Goal: Information Seeking & Learning: Check status

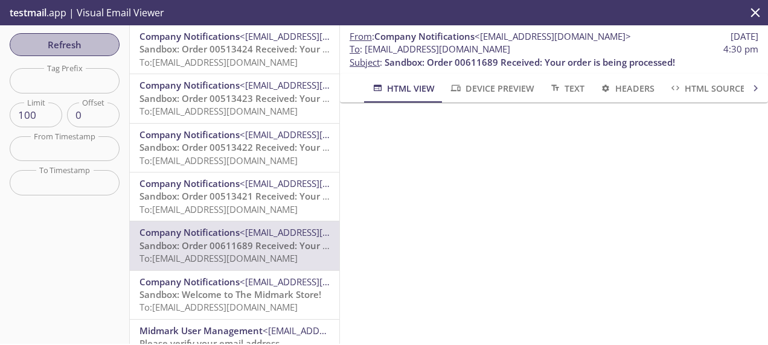
click at [85, 52] on span "Refresh" at bounding box center [64, 45] width 91 height 16
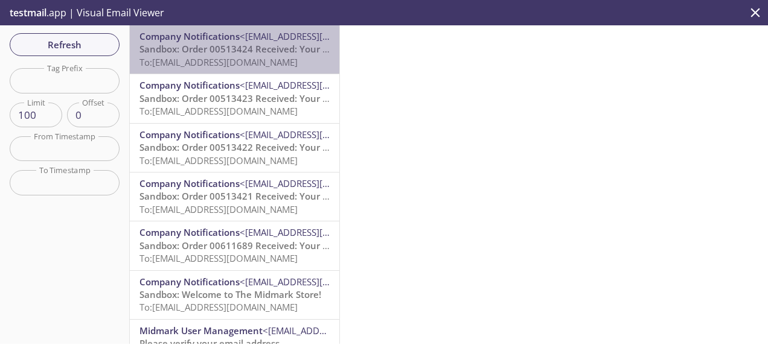
click at [279, 46] on span "Sandbox: Order 00513424 Received: Your order is being processed!" at bounding box center [284, 49] width 290 height 12
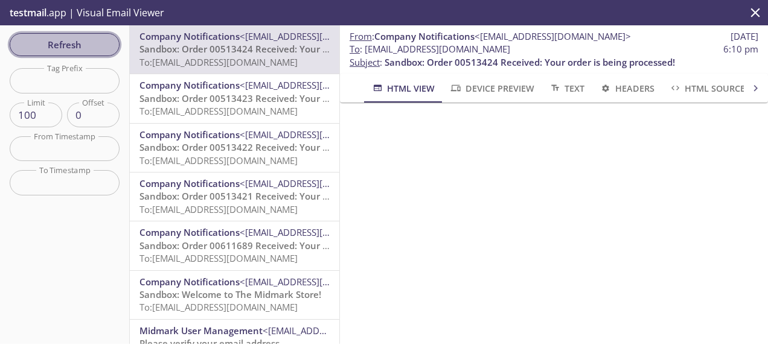
click at [55, 43] on span "Refresh" at bounding box center [64, 45] width 91 height 16
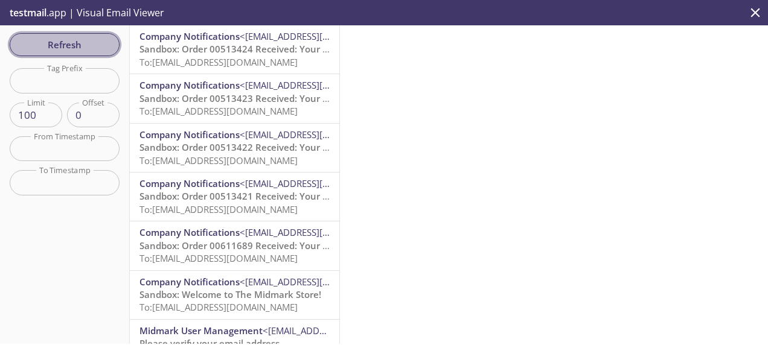
click at [61, 35] on button "Refresh" at bounding box center [65, 44] width 110 height 23
click at [86, 46] on span "Refresh" at bounding box center [64, 45] width 91 height 16
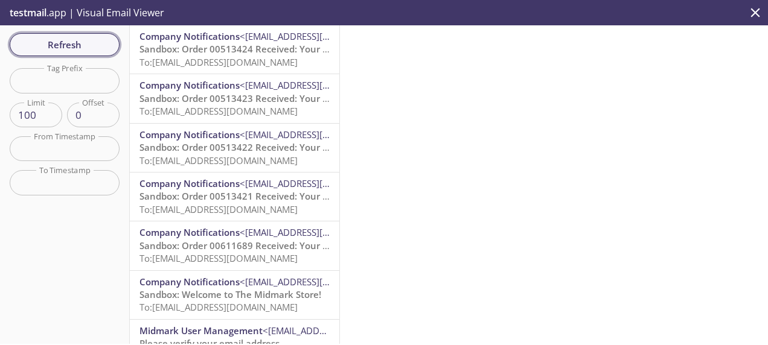
click at [86, 46] on span "Refresh" at bounding box center [64, 45] width 91 height 16
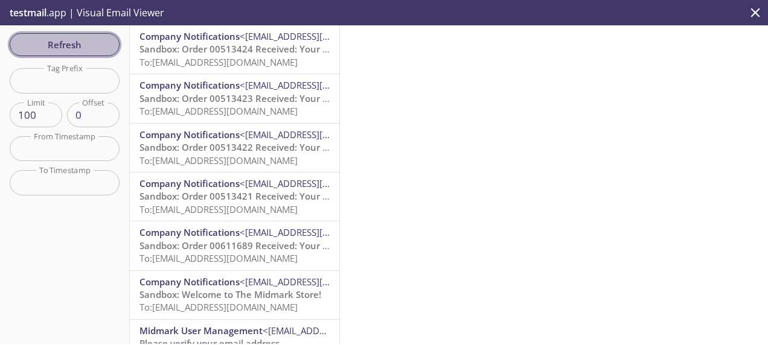
click at [65, 39] on span "Refresh" at bounding box center [64, 45] width 91 height 16
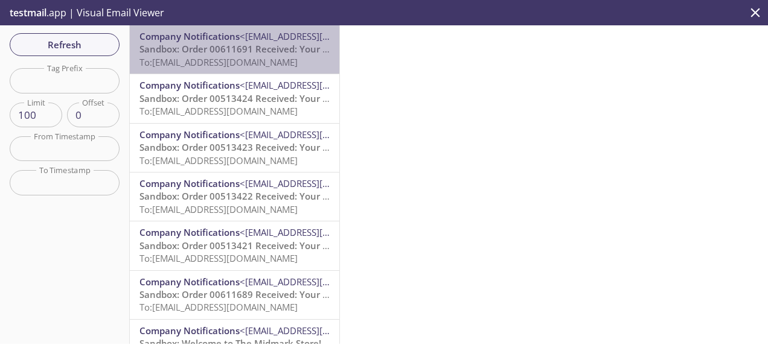
click at [257, 63] on span "To: ecommerce.storetest@inbox.testmail.app" at bounding box center [218, 62] width 158 height 12
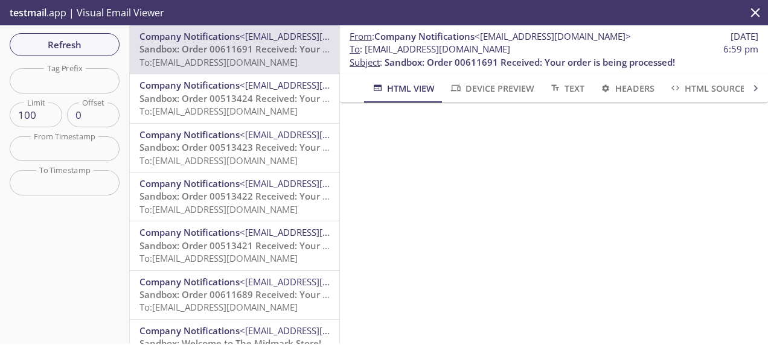
scroll to position [31, 0]
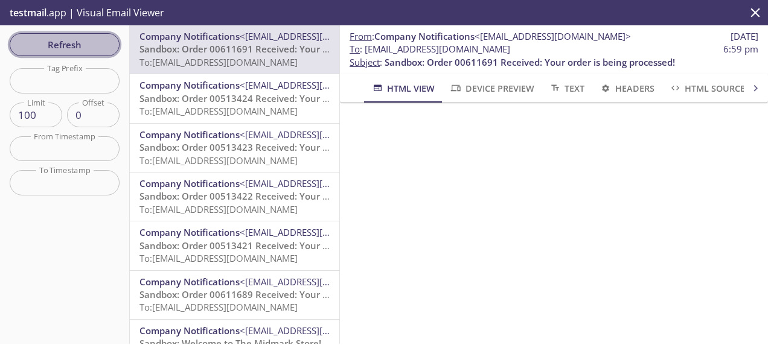
click at [56, 39] on span "Refresh" at bounding box center [64, 45] width 91 height 16
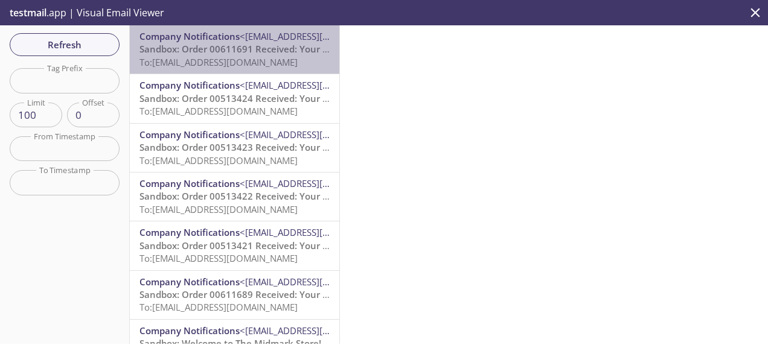
click at [249, 64] on span "To: ecommerce.storetest@inbox.testmail.app" at bounding box center [218, 62] width 158 height 12
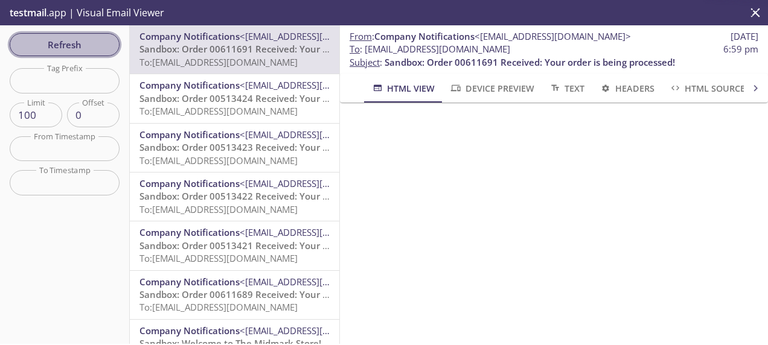
click at [63, 43] on span "Refresh" at bounding box center [64, 45] width 91 height 16
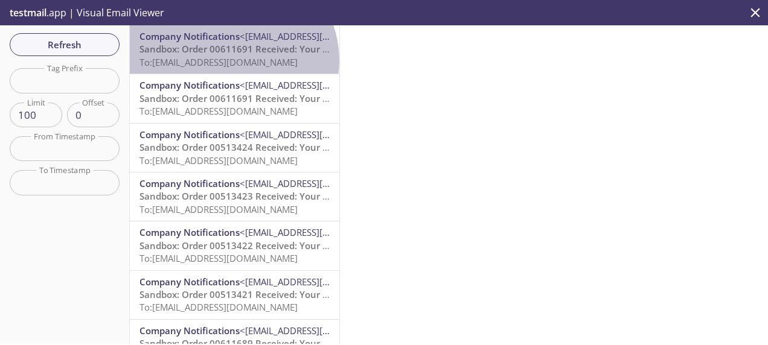
click at [231, 60] on span "To: [EMAIL_ADDRESS][DOMAIN_NAME]" at bounding box center [218, 62] width 158 height 12
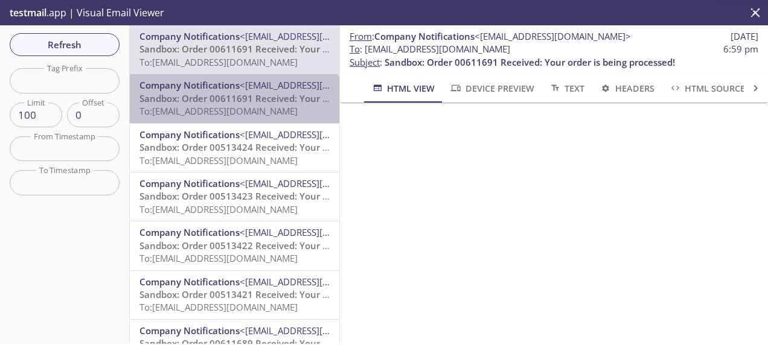
click at [234, 113] on span "To: [EMAIL_ADDRESS][DOMAIN_NAME]" at bounding box center [218, 111] width 158 height 12
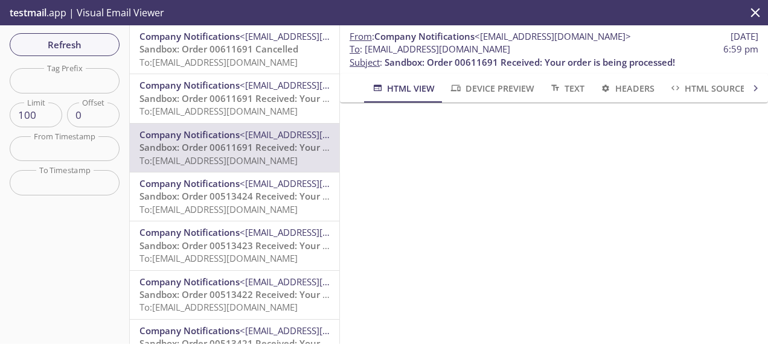
click at [245, 48] on span "Sandbox: Order 00611691 Cancelled" at bounding box center [218, 49] width 159 height 12
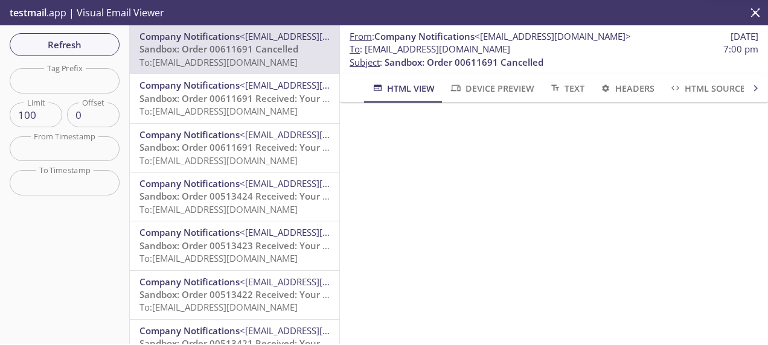
click at [272, 103] on span "Sandbox: Order 00611691 Received: Your order is being processed!" at bounding box center [284, 98] width 290 height 12
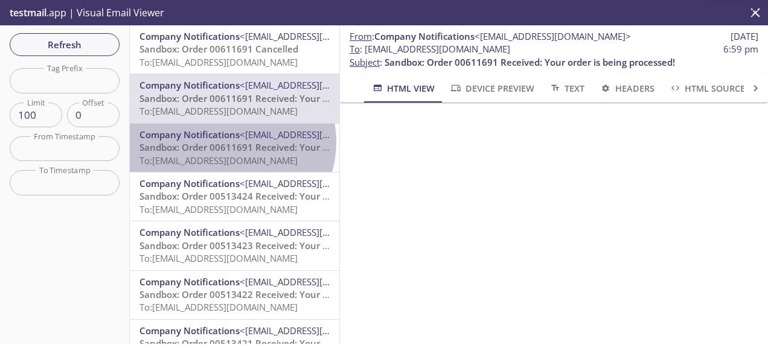
click at [231, 142] on span "Sandbox: Order 00611691 Received: Your order is being processed!" at bounding box center [284, 147] width 290 height 12
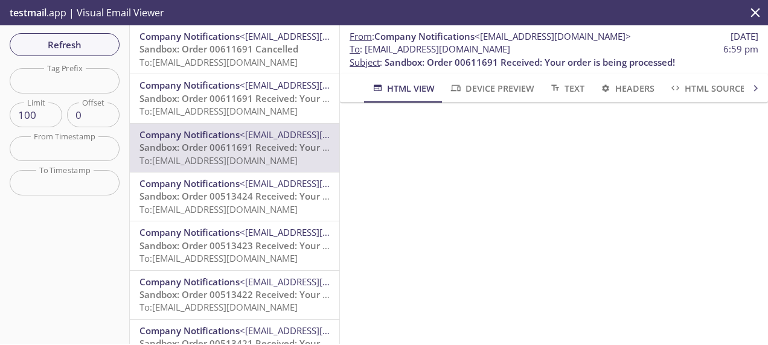
click at [262, 59] on span "To: [EMAIL_ADDRESS][DOMAIN_NAME]" at bounding box center [218, 62] width 158 height 12
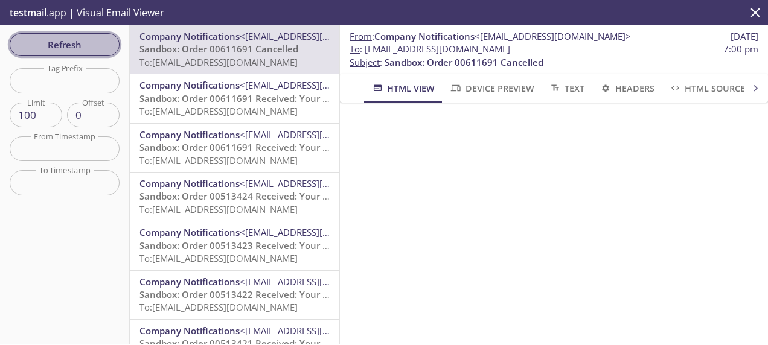
click at [87, 45] on span "Refresh" at bounding box center [64, 45] width 91 height 16
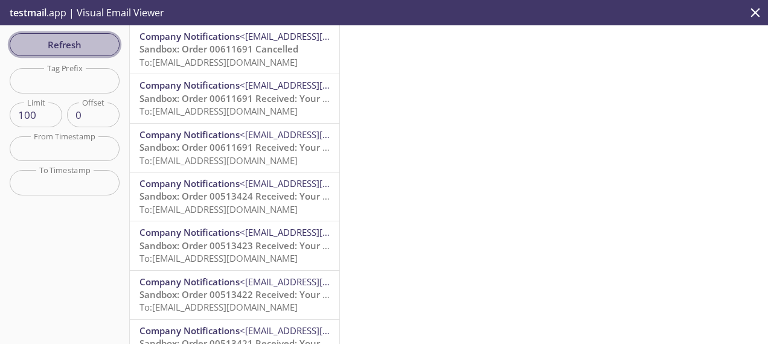
click at [97, 40] on span "Refresh" at bounding box center [64, 45] width 91 height 16
click at [62, 41] on span "Refresh" at bounding box center [64, 45] width 91 height 16
click at [44, 43] on span "Refresh" at bounding box center [64, 45] width 91 height 16
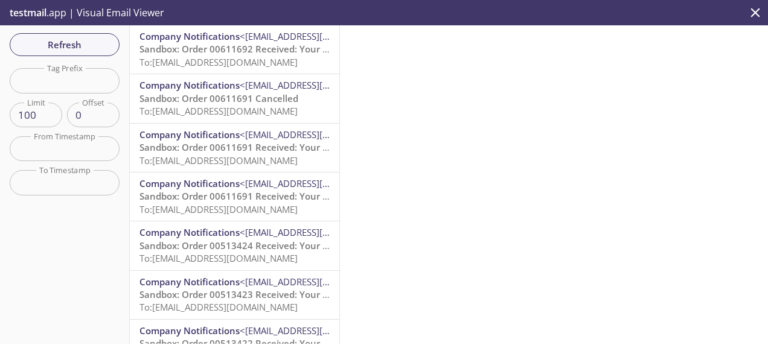
click at [241, 49] on span "Sandbox: Order 00611692 Received: Your order is being processed!" at bounding box center [284, 49] width 290 height 12
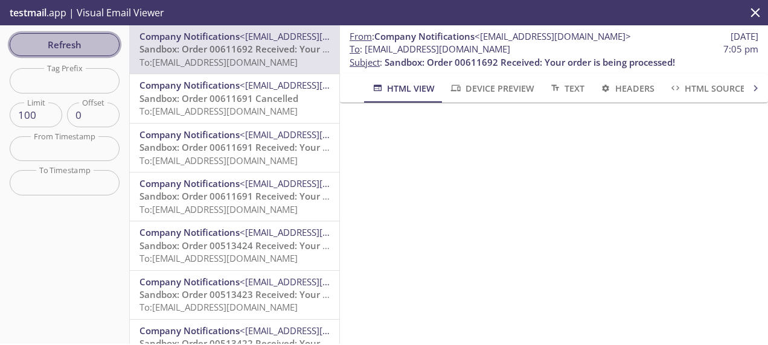
click at [77, 52] on span "Refresh" at bounding box center [64, 45] width 91 height 16
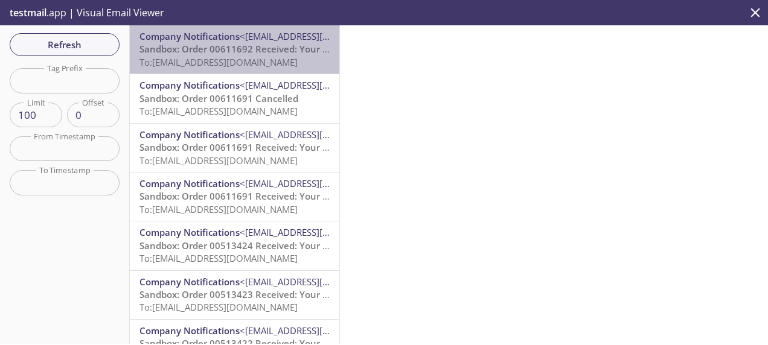
click at [252, 49] on span "Sandbox: Order 00611692 Received: Your order is being processed!" at bounding box center [284, 49] width 290 height 12
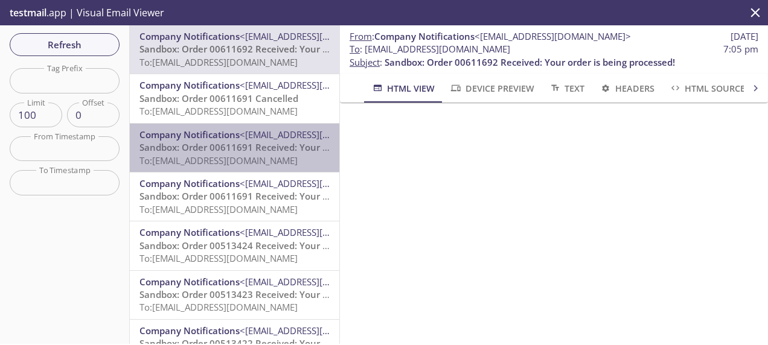
click at [258, 156] on span "To: ecommerce.storetest@inbox.testmail.app" at bounding box center [218, 161] width 158 height 12
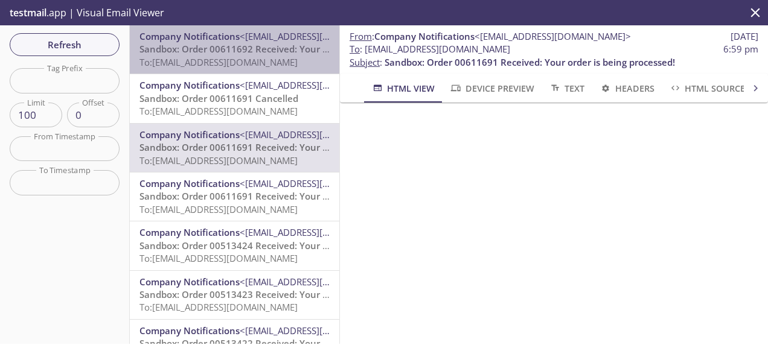
click at [257, 57] on span "To: ecommerce.storeusertest@inbox.testmail.app" at bounding box center [218, 62] width 158 height 12
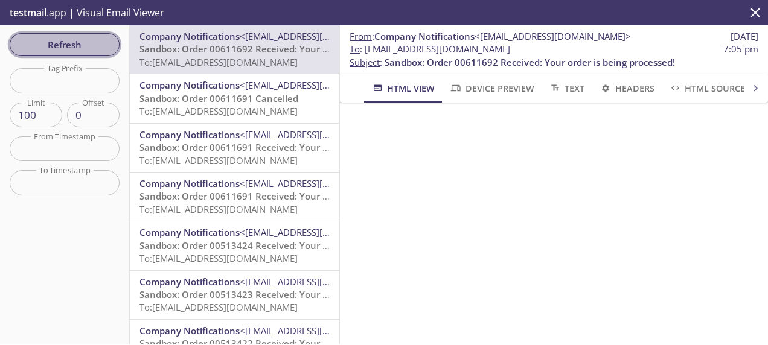
click at [94, 48] on span "Refresh" at bounding box center [64, 45] width 91 height 16
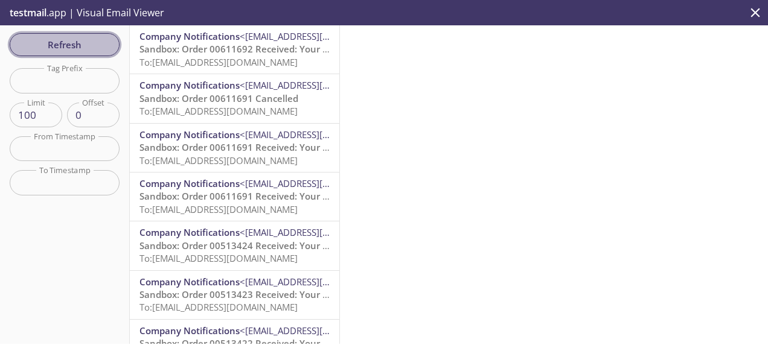
click at [80, 35] on button "Refresh" at bounding box center [65, 44] width 110 height 23
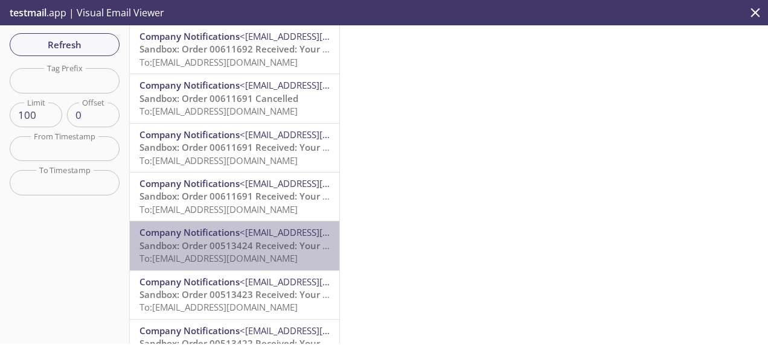
click at [249, 257] on span "To: ecommerce.productconfirm@inbox.testmail.app" at bounding box center [218, 258] width 158 height 12
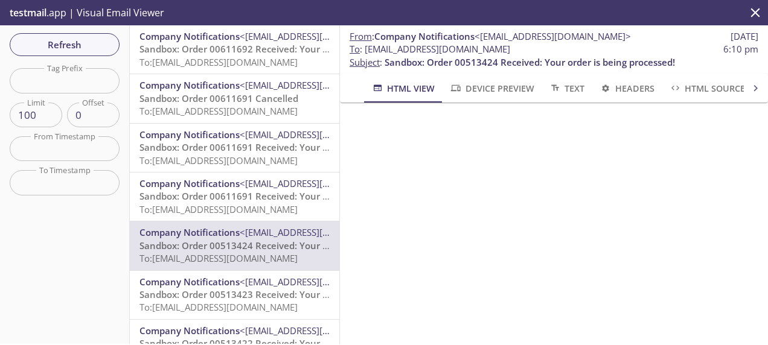
scroll to position [34, 0]
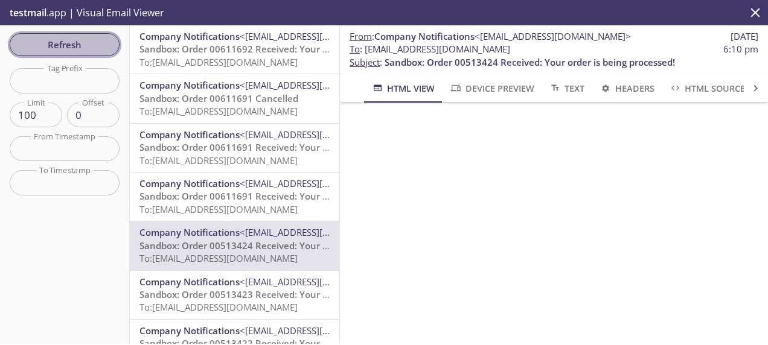
click at [58, 46] on span "Refresh" at bounding box center [64, 45] width 91 height 16
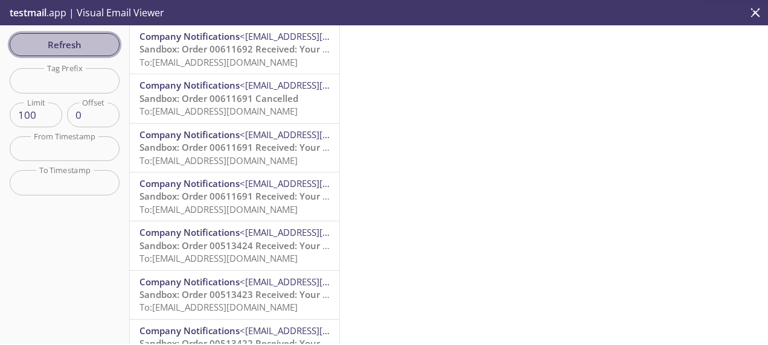
click at [58, 46] on span "Refresh" at bounding box center [64, 45] width 91 height 16
click at [94, 43] on span "Refresh" at bounding box center [64, 45] width 91 height 16
click at [95, 56] on button "Refresh" at bounding box center [65, 44] width 110 height 23
click at [95, 45] on span "Refresh" at bounding box center [64, 45] width 91 height 16
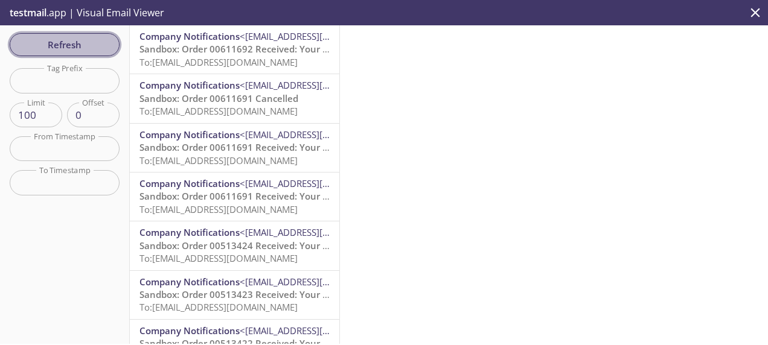
click at [95, 45] on span "Refresh" at bounding box center [64, 45] width 91 height 16
click at [51, 42] on span "Refresh" at bounding box center [64, 45] width 91 height 16
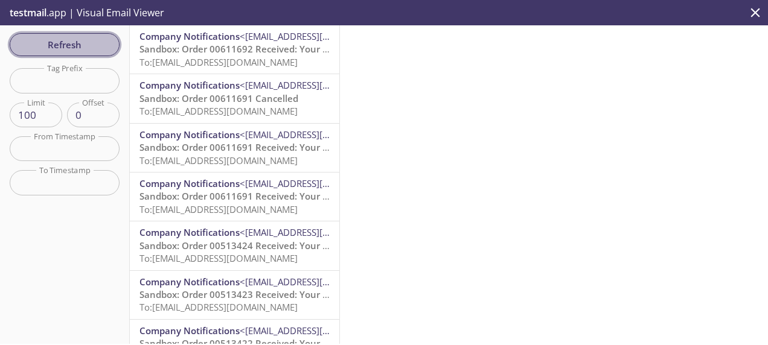
click at [51, 42] on span "Refresh" at bounding box center [64, 45] width 91 height 16
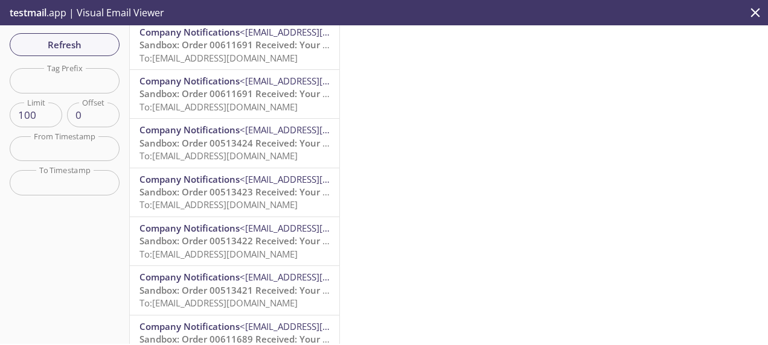
scroll to position [101, 0]
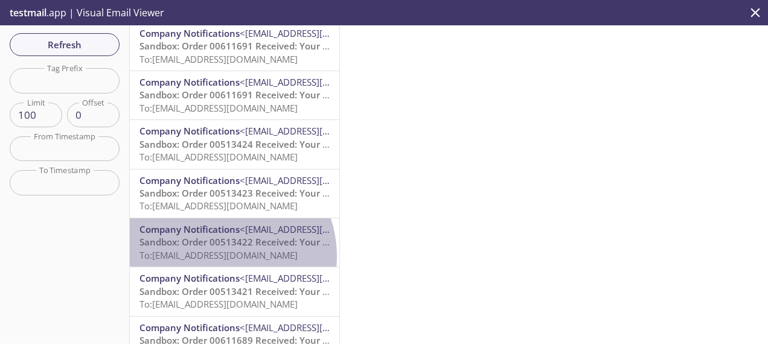
click at [215, 256] on span "To: ecommerce.productconfirm@inbox.testmail.app" at bounding box center [218, 255] width 158 height 12
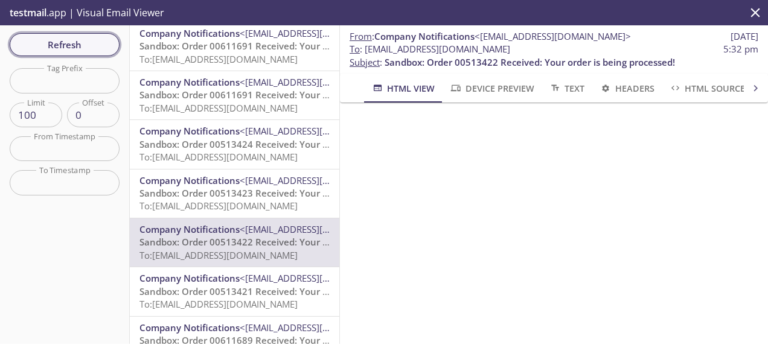
click at [68, 40] on span "Refresh" at bounding box center [64, 45] width 91 height 16
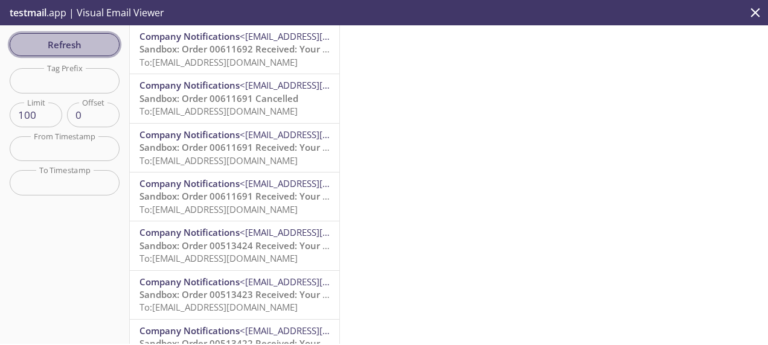
click at [84, 45] on span "Refresh" at bounding box center [64, 45] width 91 height 16
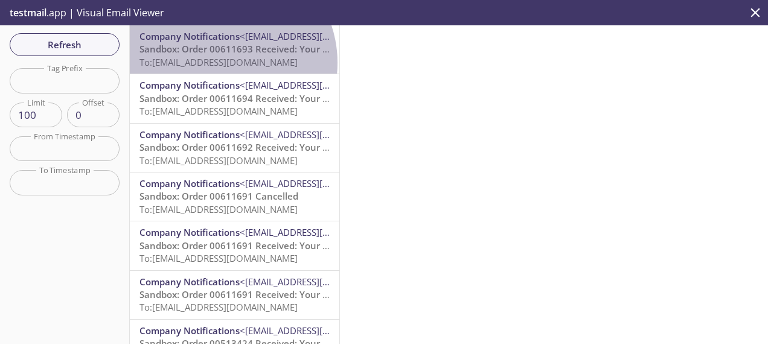
click at [220, 63] on span "To: [EMAIL_ADDRESS][DOMAIN_NAME]" at bounding box center [218, 62] width 158 height 12
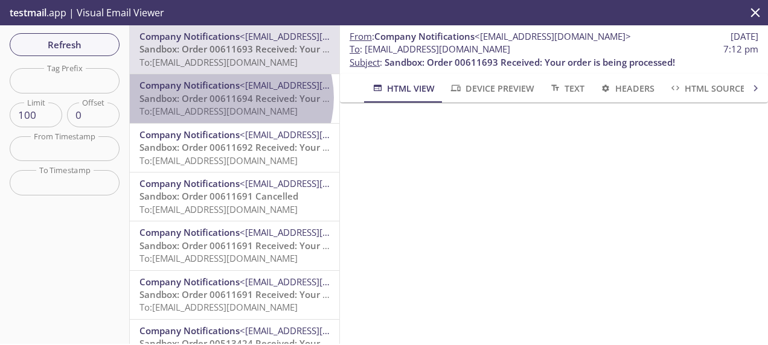
click at [228, 98] on span "Sandbox: Order 00611694 Received: Your order is being processed!" at bounding box center [284, 98] width 290 height 12
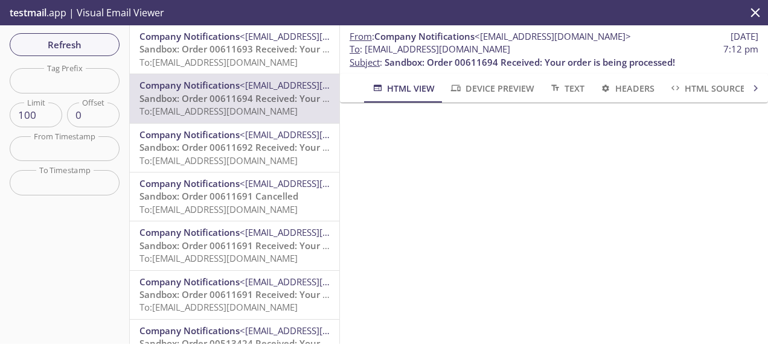
click at [239, 59] on span "To: [EMAIL_ADDRESS][DOMAIN_NAME]" at bounding box center [218, 62] width 158 height 12
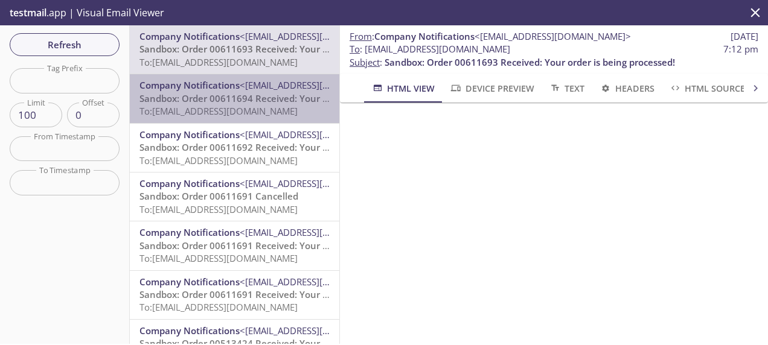
click at [250, 91] on span "<[EMAIL_ADDRESS][DOMAIN_NAME]>" at bounding box center [318, 85] width 156 height 12
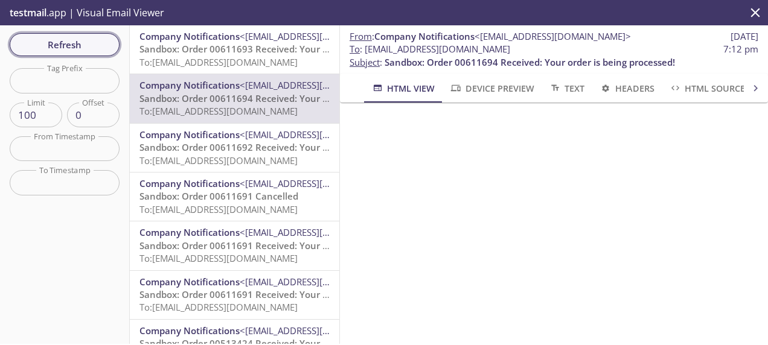
click at [71, 40] on span "Refresh" at bounding box center [64, 45] width 91 height 16
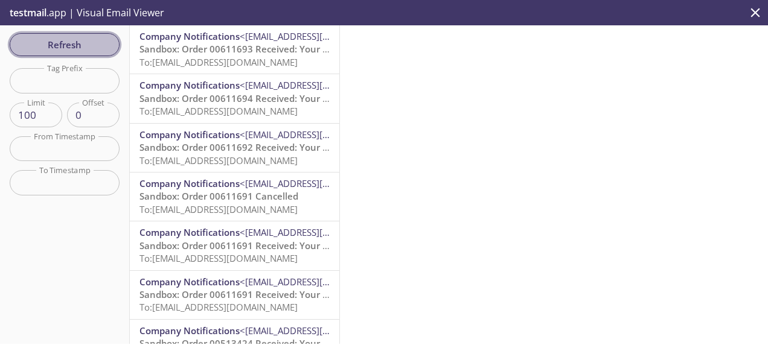
click at [55, 37] on span "Refresh" at bounding box center [64, 45] width 91 height 16
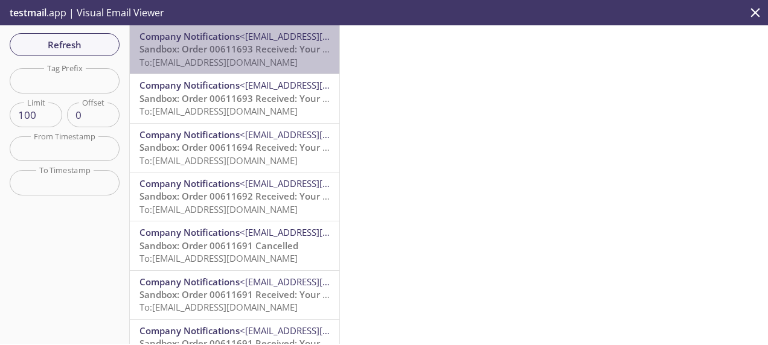
click at [237, 56] on span "To: [EMAIL_ADDRESS][DOMAIN_NAME]" at bounding box center [218, 62] width 158 height 12
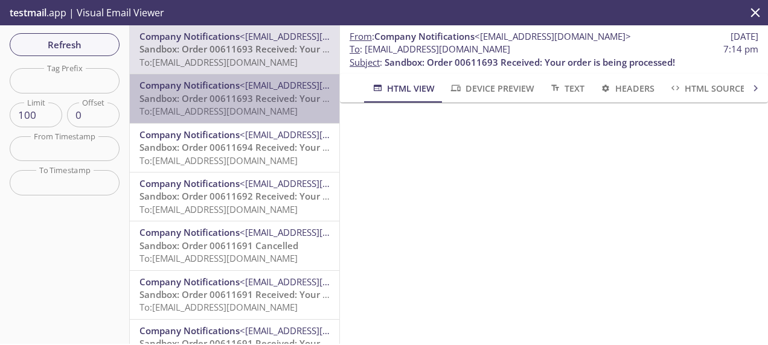
click at [265, 103] on span "Sandbox: Order 00611693 Received: Your order is being processed!" at bounding box center [284, 98] width 290 height 12
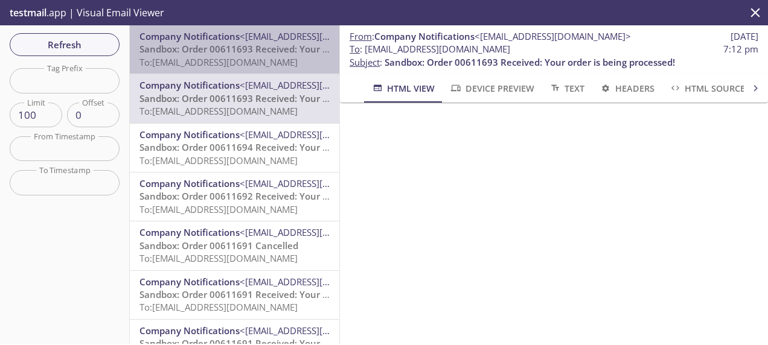
click at [264, 54] on span "Sandbox: Order 00611693 Received: Your order is being processed!" at bounding box center [284, 49] width 290 height 12
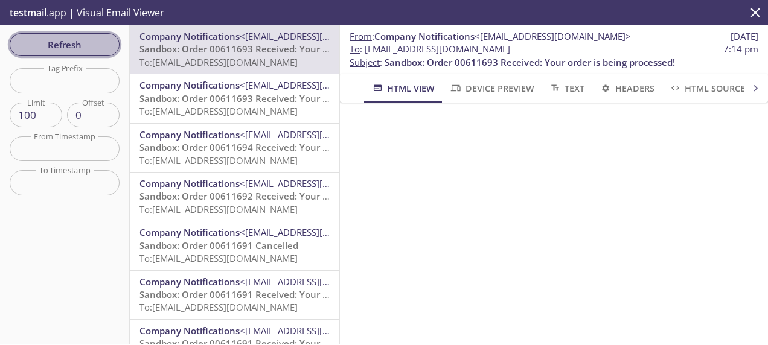
click at [59, 40] on span "Refresh" at bounding box center [64, 45] width 91 height 16
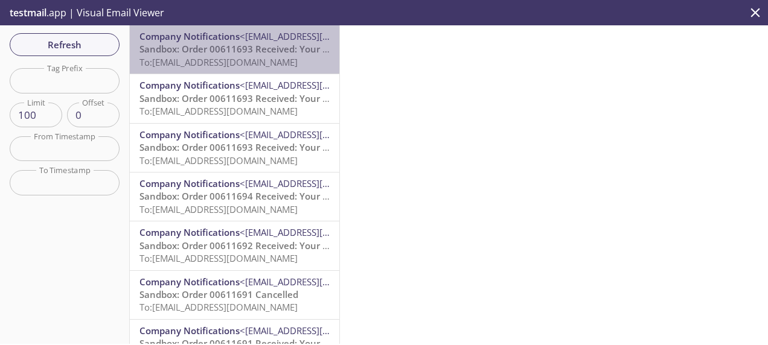
click at [270, 55] on span "Sandbox: Order 00611693 Received: Your order is being processed!" at bounding box center [284, 49] width 290 height 12
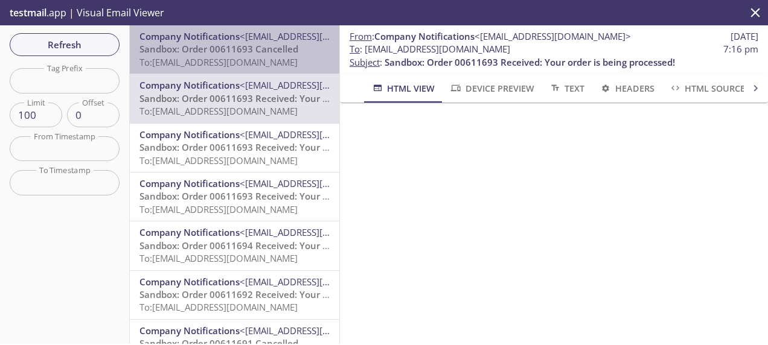
click at [258, 53] on span "Sandbox: Order 00611693 Cancelled" at bounding box center [218, 49] width 159 height 12
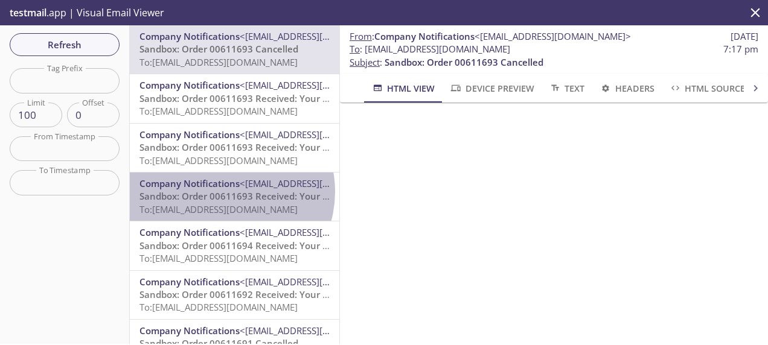
click at [224, 192] on span "Sandbox: Order 00611693 Received: Your order is being processed!" at bounding box center [284, 196] width 290 height 12
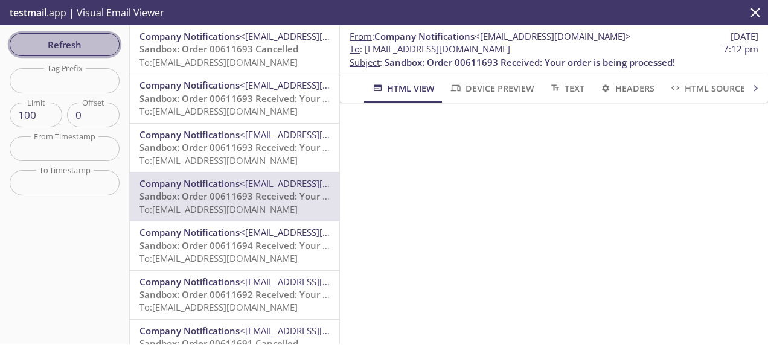
click at [72, 41] on span "Refresh" at bounding box center [64, 45] width 91 height 16
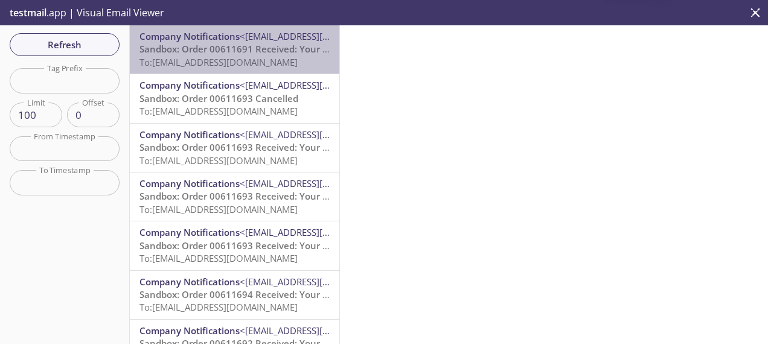
click at [240, 53] on span "Sandbox: Order 00611691 Received: Your order is being processed!" at bounding box center [284, 49] width 290 height 12
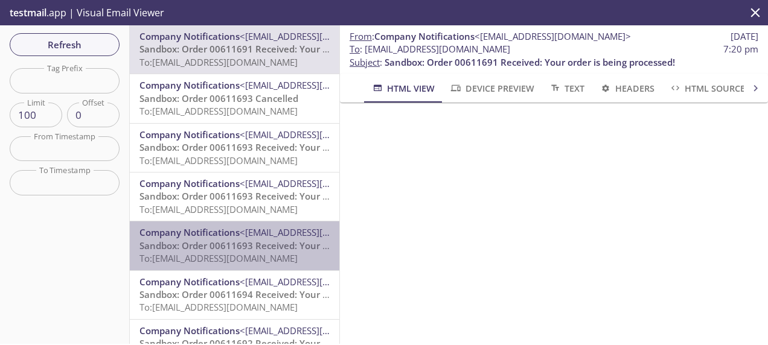
click at [267, 241] on span "Sandbox: Order 00611693 Received: Your order is being processed!" at bounding box center [284, 246] width 290 height 12
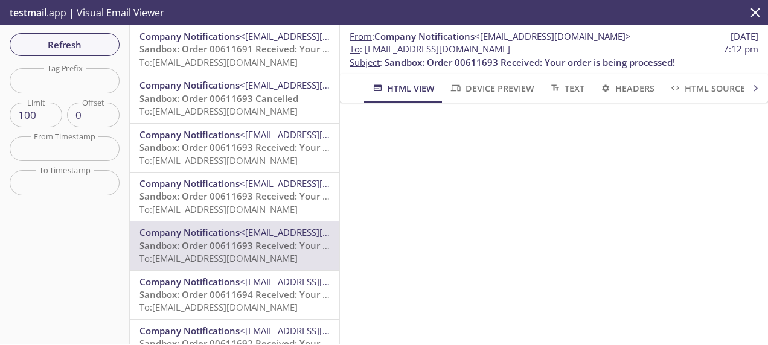
scroll to position [223, 0]
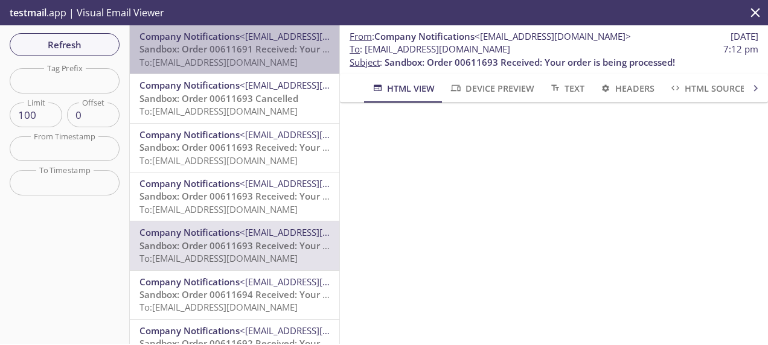
click at [235, 54] on span "Sandbox: Order 00611691 Received: Your order is being processed!" at bounding box center [284, 49] width 290 height 12
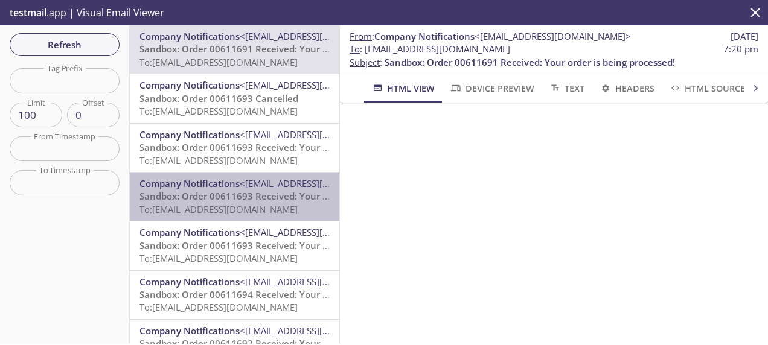
click at [234, 198] on span "Sandbox: Order 00611693 Received: Your order is being processed!" at bounding box center [284, 196] width 290 height 12
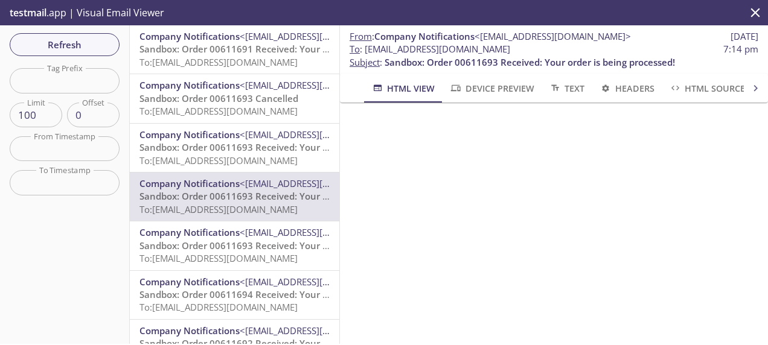
click at [251, 255] on span "To: [EMAIL_ADDRESS][DOMAIN_NAME]" at bounding box center [218, 258] width 158 height 12
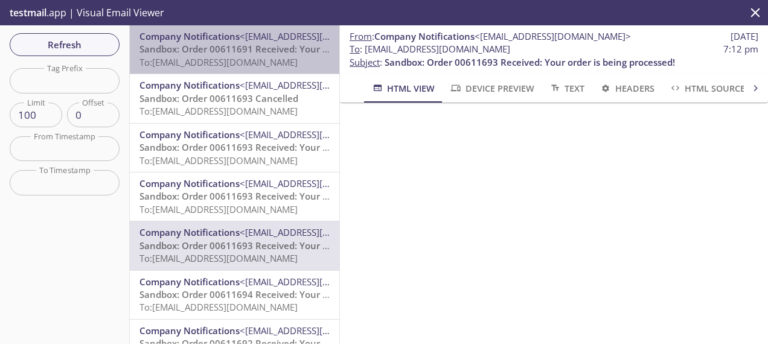
click at [254, 66] on span "To: [EMAIL_ADDRESS][DOMAIN_NAME]" at bounding box center [218, 62] width 158 height 12
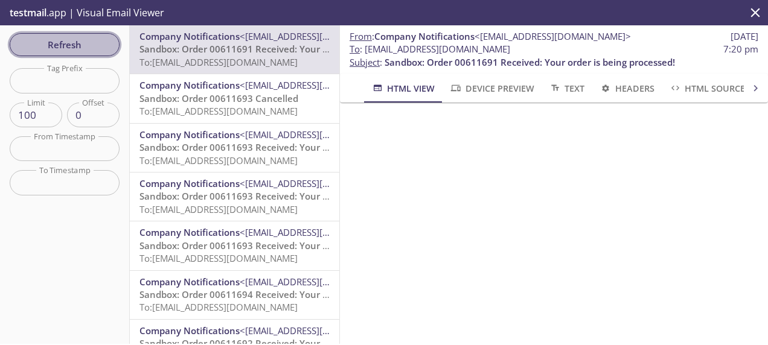
click at [94, 37] on span "Refresh" at bounding box center [64, 45] width 91 height 16
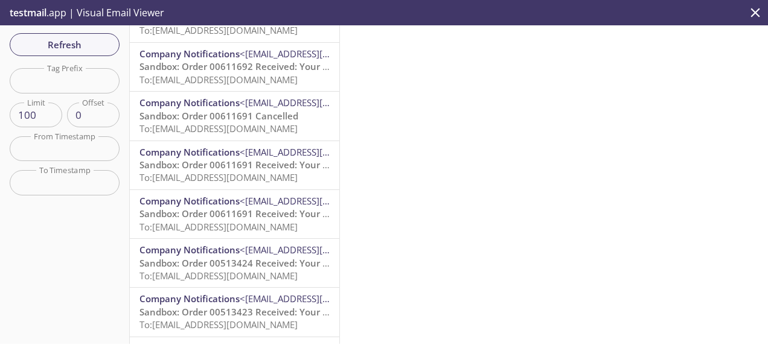
scroll to position [288, 0]
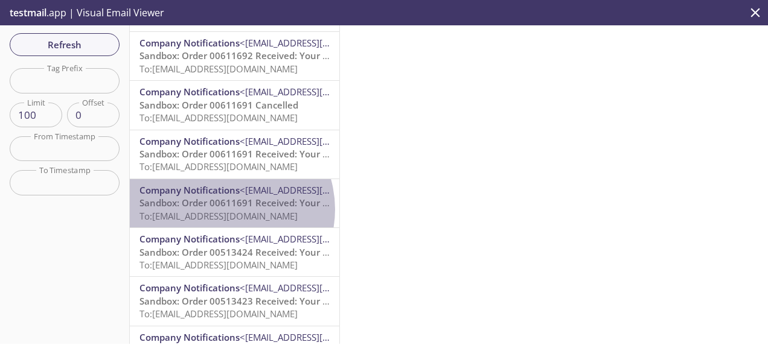
click at [223, 210] on span "To: [EMAIL_ADDRESS][DOMAIN_NAME]" at bounding box center [218, 216] width 158 height 12
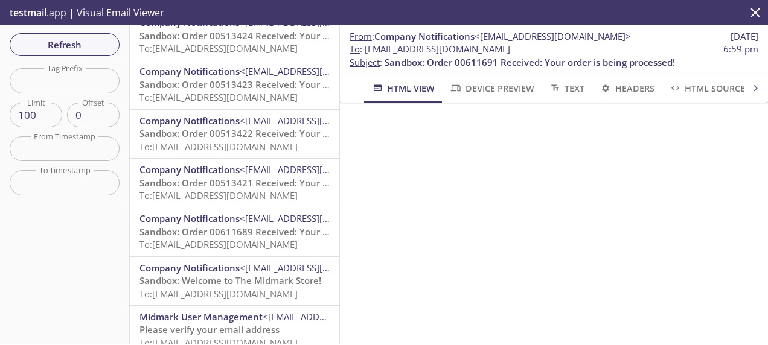
scroll to position [505, 0]
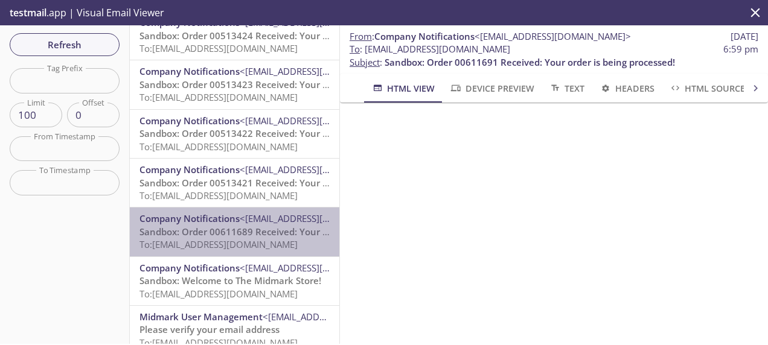
click at [235, 226] on span "Sandbox: Order 00611689 Received: Your order is being processed!" at bounding box center [284, 232] width 290 height 12
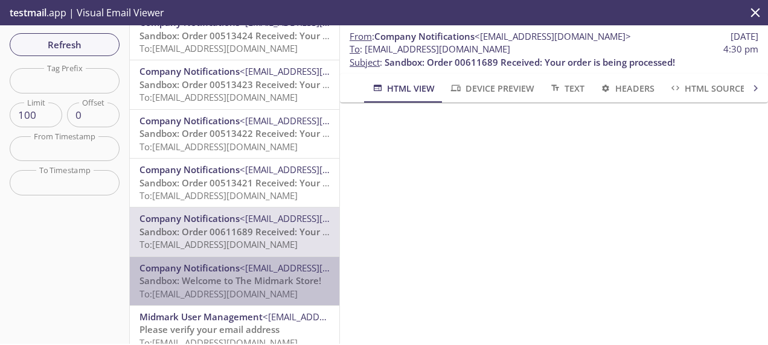
click at [236, 290] on span "To: [EMAIL_ADDRESS][DOMAIN_NAME]" at bounding box center [218, 294] width 158 height 12
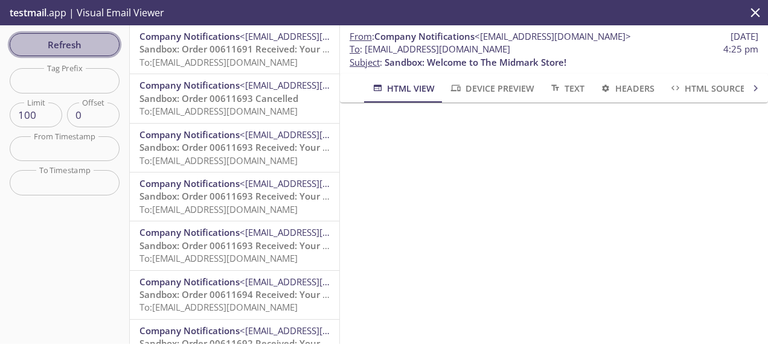
click at [83, 43] on span "Refresh" at bounding box center [64, 45] width 91 height 16
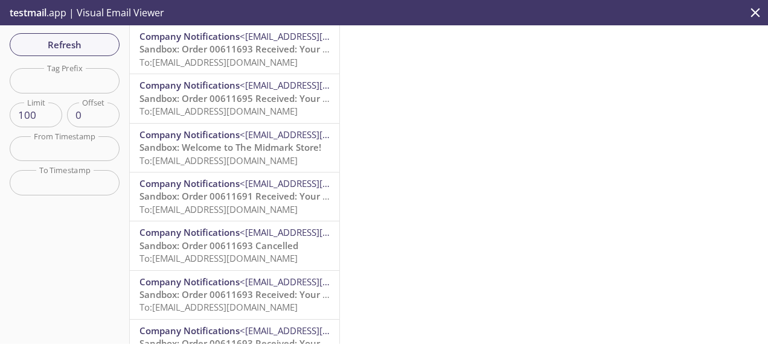
click at [272, 53] on span "Sandbox: Order 00611693 Received: Your order is being processed!" at bounding box center [284, 49] width 290 height 12
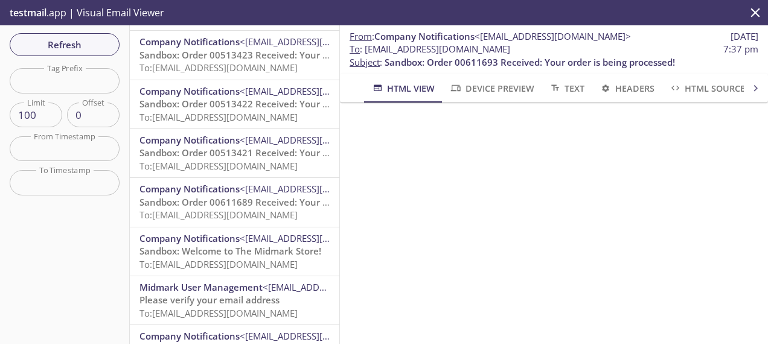
scroll to position [727, 0]
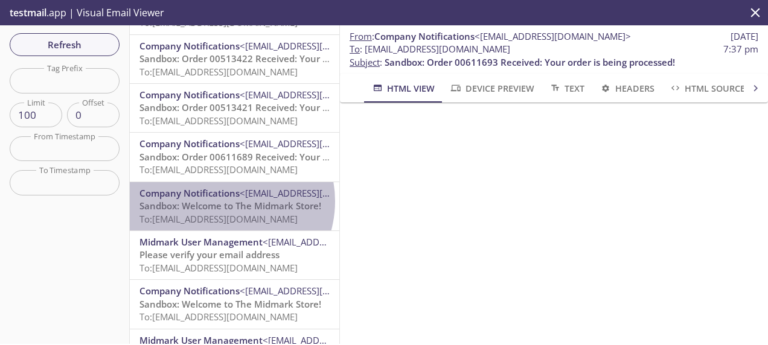
click at [222, 202] on span "Sandbox: Welcome to The Midmark Store!" at bounding box center [230, 206] width 182 height 12
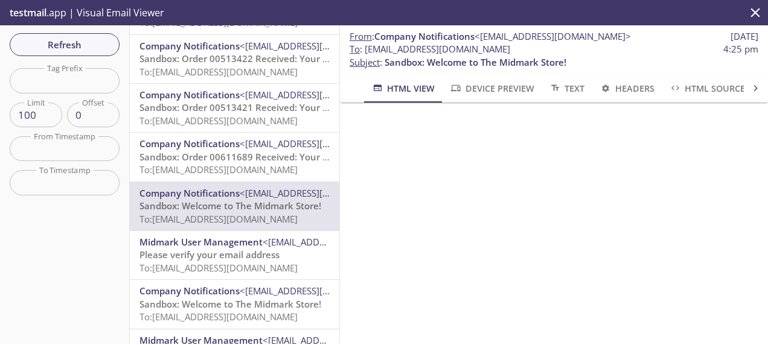
scroll to position [173, 0]
drag, startPoint x: 541, startPoint y: 49, endPoint x: 366, endPoint y: 48, distance: 175.0
click at [366, 48] on span "To : [EMAIL_ADDRESS][DOMAIN_NAME] 4:25 pm" at bounding box center [553, 49] width 409 height 13
copy span "[EMAIL_ADDRESS][DOMAIN_NAME]"
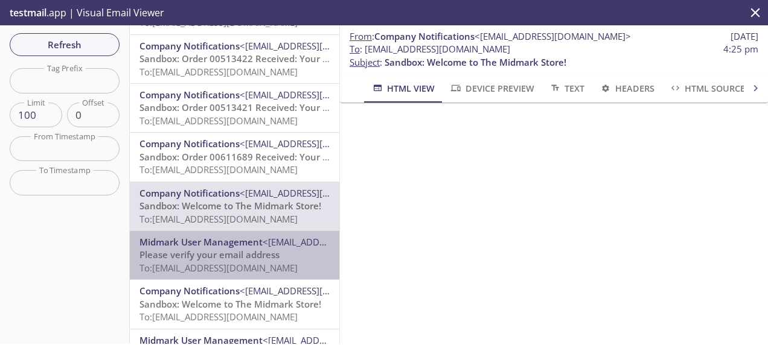
click at [237, 247] on span "Midmark User Management" at bounding box center [200, 242] width 123 height 12
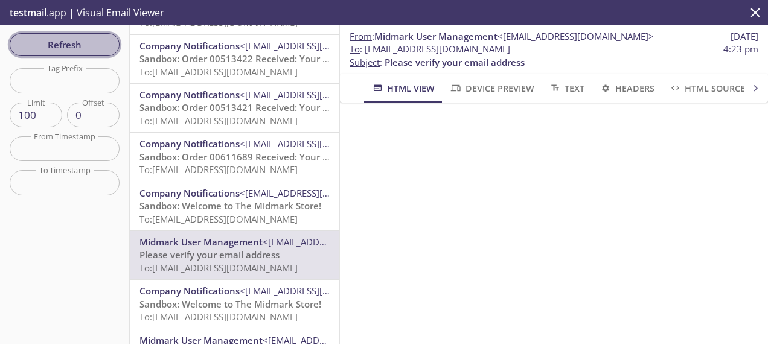
click at [75, 42] on span "Refresh" at bounding box center [64, 45] width 91 height 16
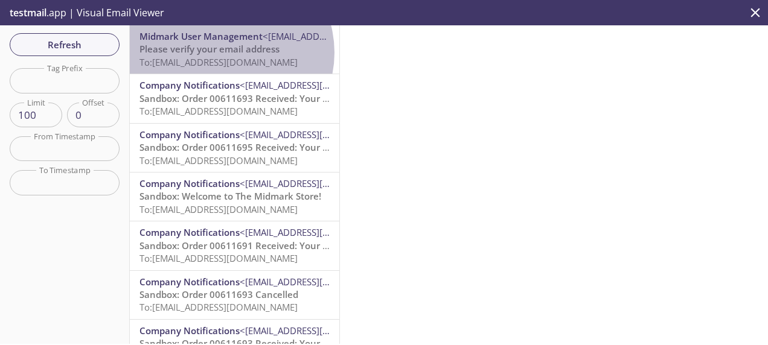
click at [225, 53] on span "Please verify your email address" at bounding box center [209, 49] width 140 height 12
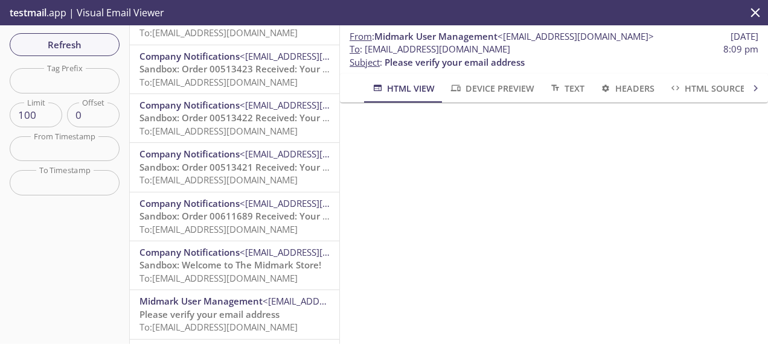
scroll to position [722, 0]
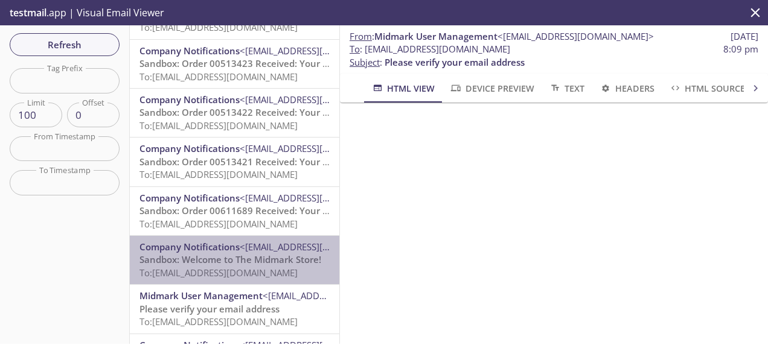
click at [235, 269] on span "To: [EMAIL_ADDRESS][DOMAIN_NAME]" at bounding box center [218, 273] width 158 height 12
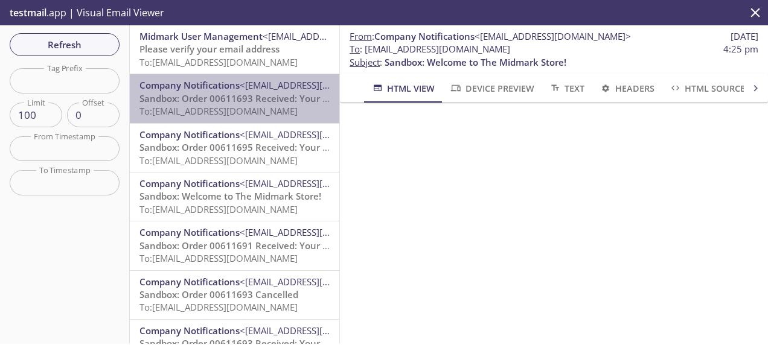
click at [258, 106] on span "To: [EMAIL_ADDRESS][DOMAIN_NAME]" at bounding box center [218, 111] width 158 height 12
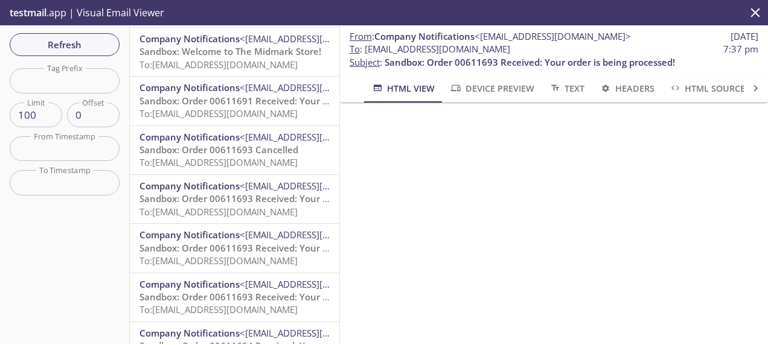
scroll to position [145, 0]
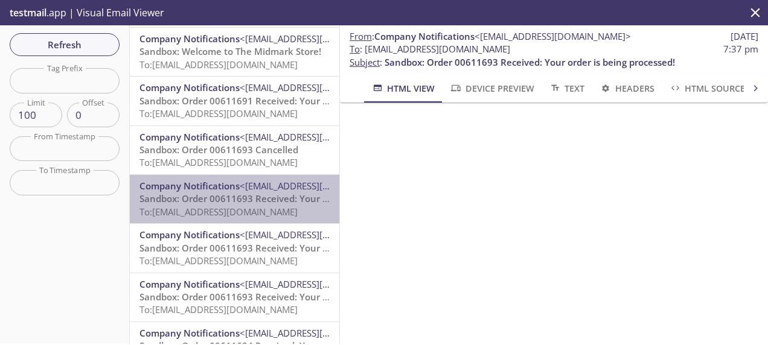
click at [243, 206] on span "To: [EMAIL_ADDRESS][DOMAIN_NAME]" at bounding box center [218, 212] width 158 height 12
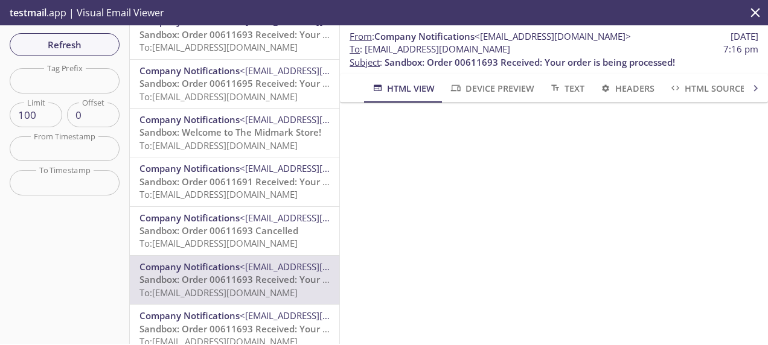
scroll to position [66, 0]
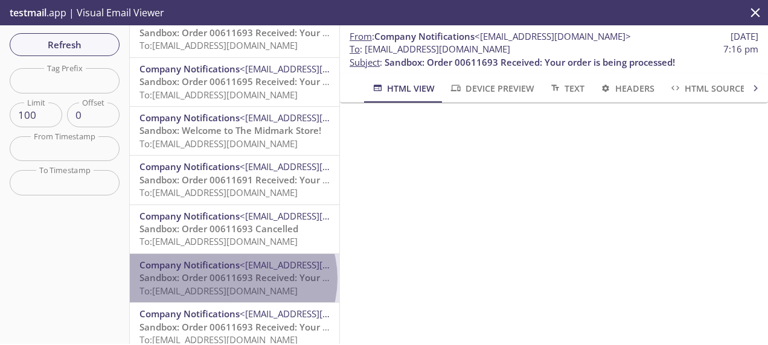
click at [232, 279] on span "Sandbox: Order 00611693 Received: Your order is being processed!" at bounding box center [284, 278] width 290 height 12
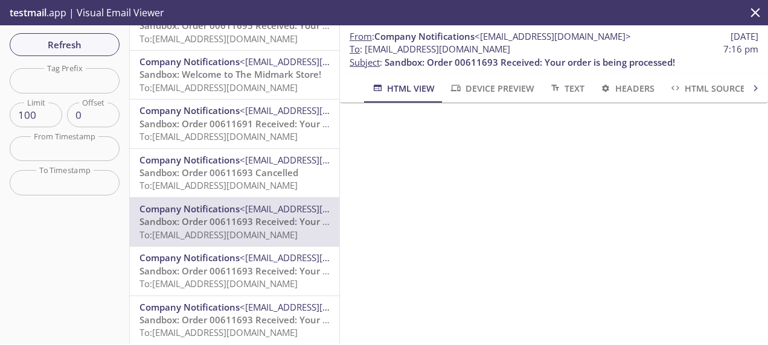
scroll to position [126, 0]
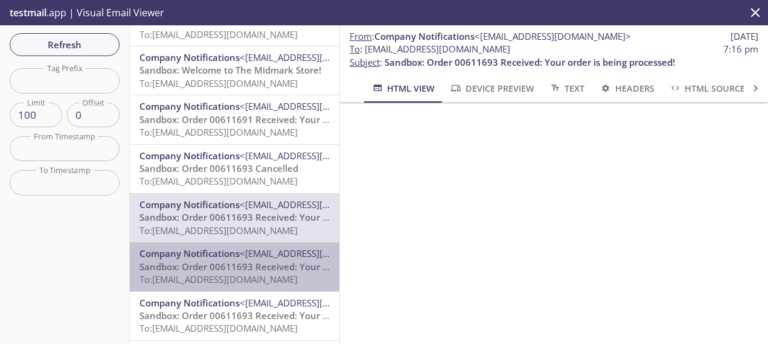
click at [241, 257] on span "<[EMAIL_ADDRESS][DOMAIN_NAME]>" at bounding box center [318, 253] width 156 height 12
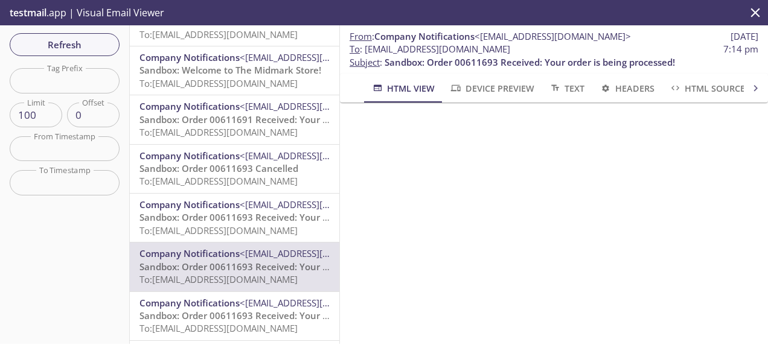
click at [213, 310] on span "Sandbox: Order 00611693 Received: Your order is being processed!" at bounding box center [284, 316] width 290 height 12
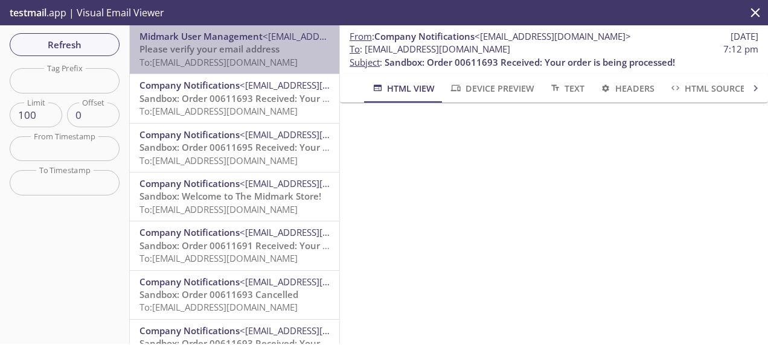
click at [240, 54] on span "Please verify your email address" at bounding box center [209, 49] width 140 height 12
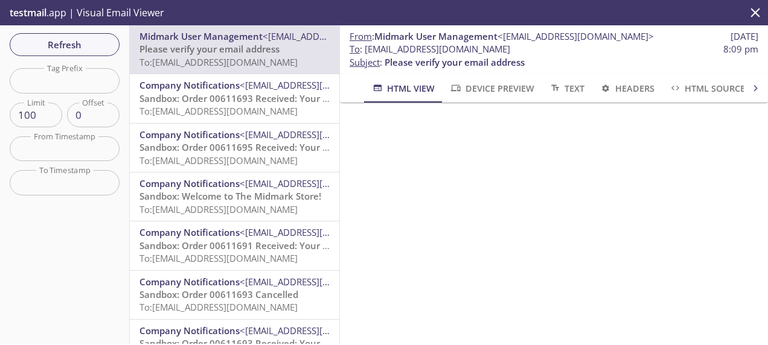
scroll to position [138, 0]
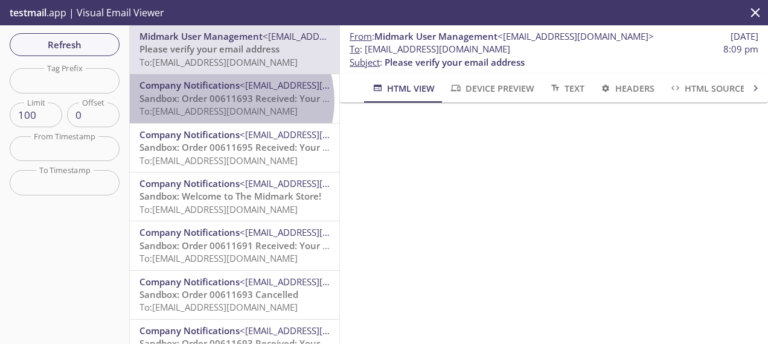
click at [229, 101] on span "Sandbox: Order 00611693 Received: Your order is being processed!" at bounding box center [284, 98] width 290 height 12
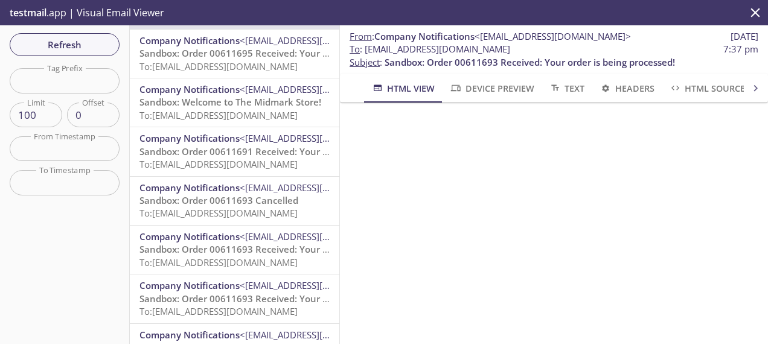
scroll to position [94, 0]
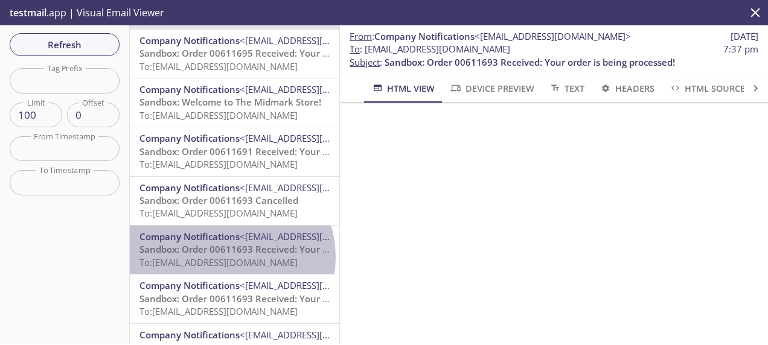
click at [228, 257] on span "To: [EMAIL_ADDRESS][DOMAIN_NAME]" at bounding box center [218, 263] width 158 height 12
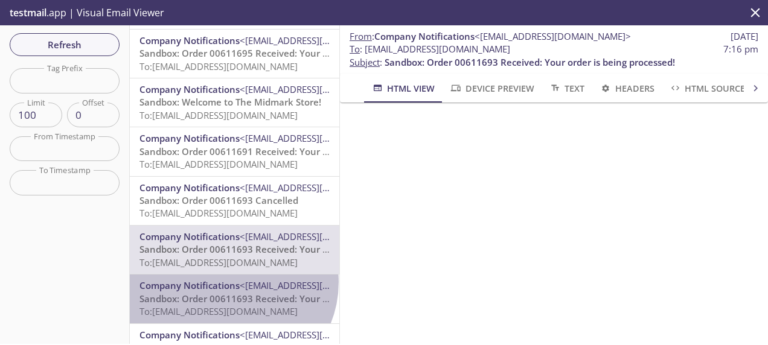
click at [228, 282] on span "Company Notifications" at bounding box center [189, 285] width 100 height 12
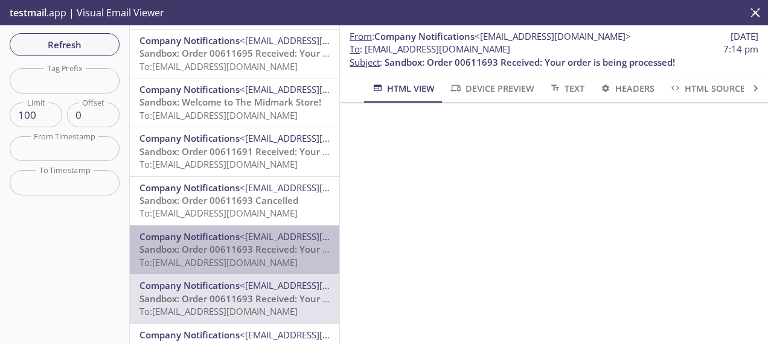
click at [237, 262] on span "To: [EMAIL_ADDRESS][DOMAIN_NAME]" at bounding box center [218, 263] width 158 height 12
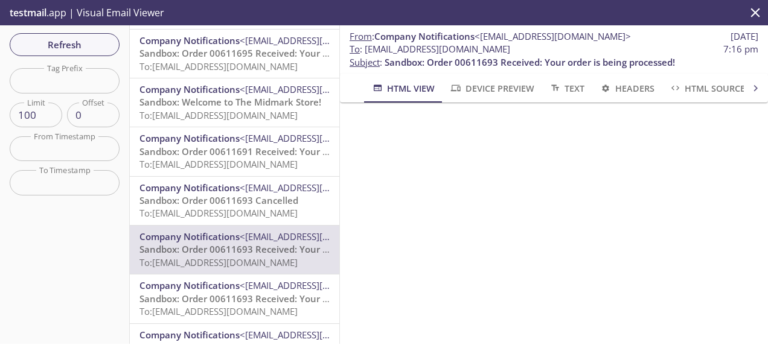
scroll to position [183, 0]
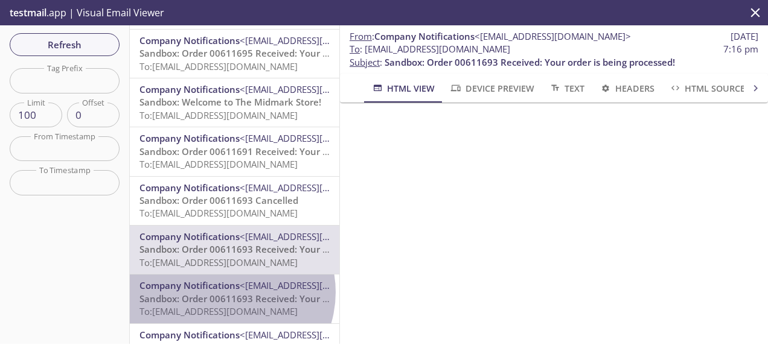
click at [225, 293] on span "Sandbox: Order 00611693 Received: Your order is being processed!" at bounding box center [284, 299] width 290 height 12
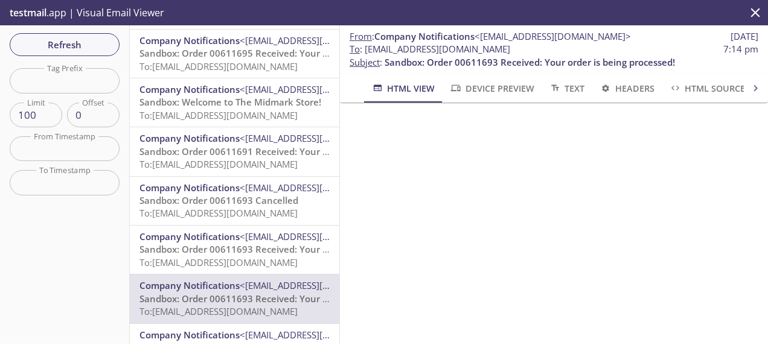
scroll to position [82, 0]
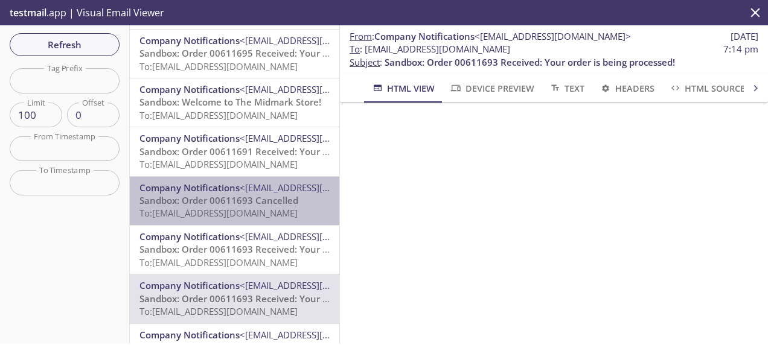
click at [235, 196] on span "Sandbox: Order 00611693 Cancelled" at bounding box center [218, 200] width 159 height 12
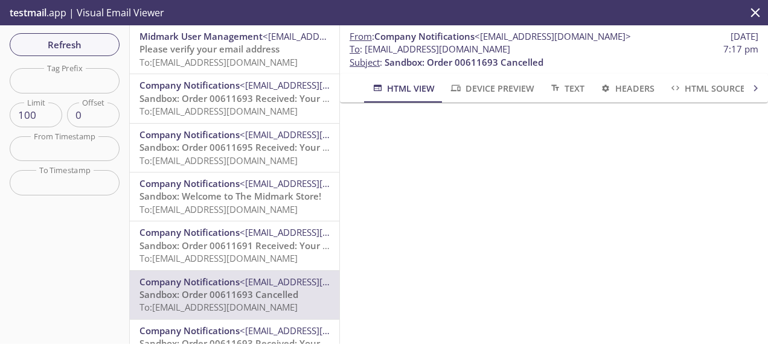
scroll to position [228, 0]
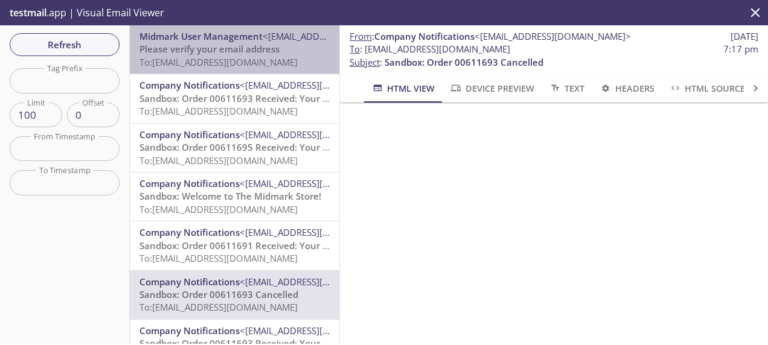
click at [270, 42] on span "Midmark User Management <[EMAIL_ADDRESS][DOMAIN_NAME]>" at bounding box center [234, 36] width 190 height 13
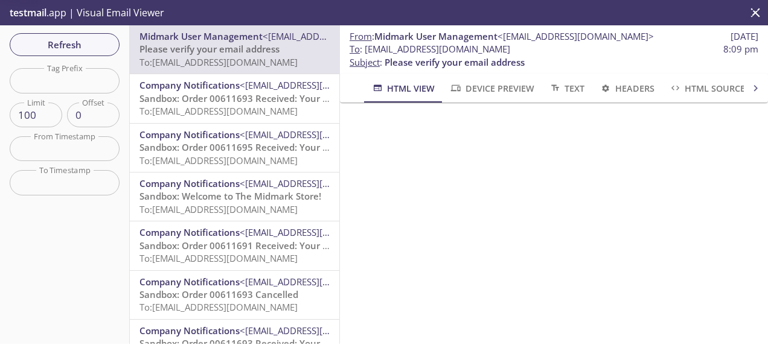
scroll to position [139, 0]
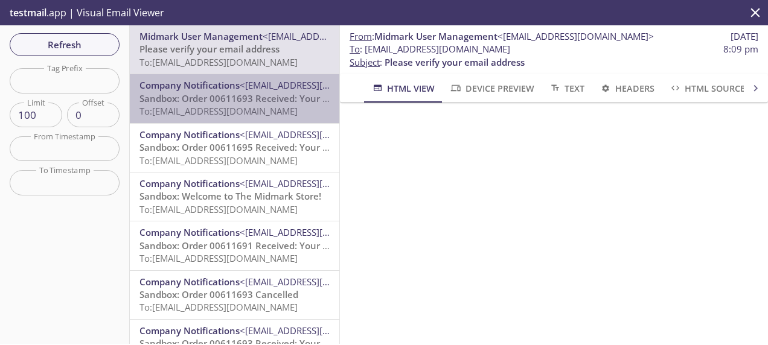
click at [254, 98] on span "Sandbox: Order 00611693 Received: Your order is being processed!" at bounding box center [284, 98] width 290 height 12
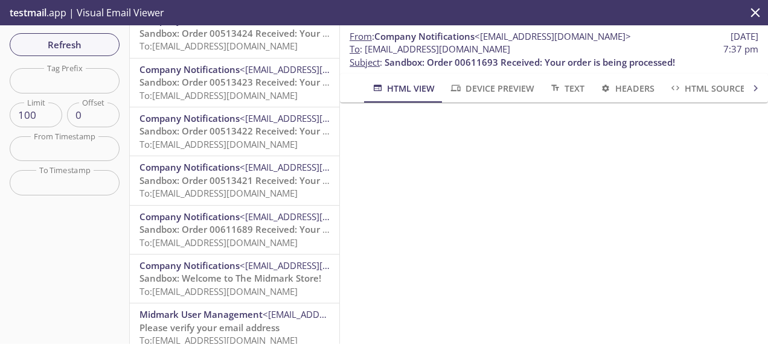
scroll to position [704, 0]
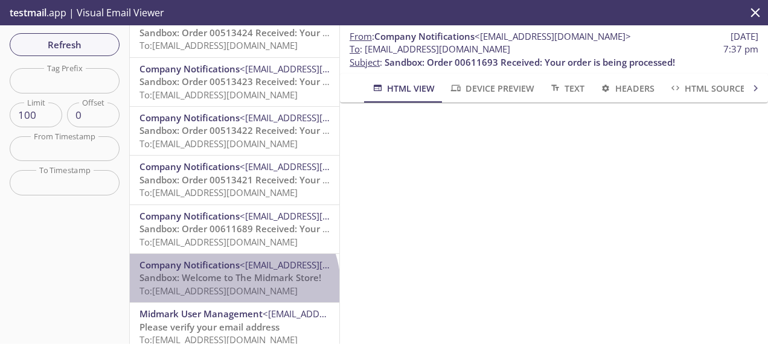
click at [232, 286] on span "To: [EMAIL_ADDRESS][DOMAIN_NAME]" at bounding box center [218, 291] width 158 height 12
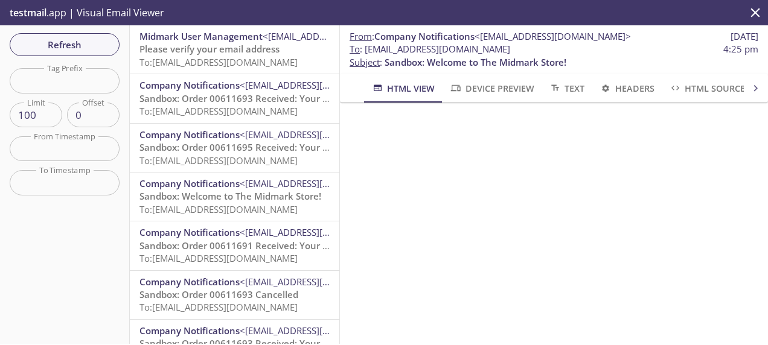
scroll to position [20, 0]
